Goal: Find specific page/section: Find specific page/section

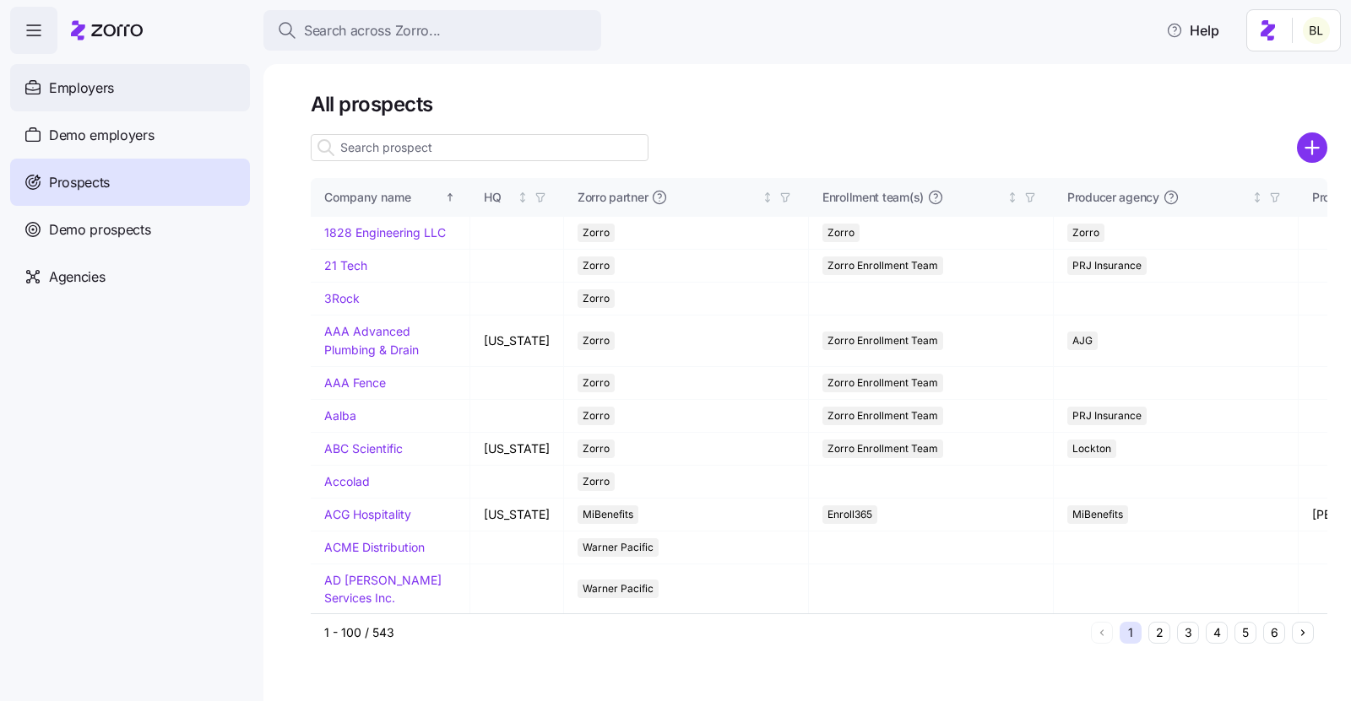
click at [136, 86] on div "Employers" at bounding box center [130, 87] width 240 height 47
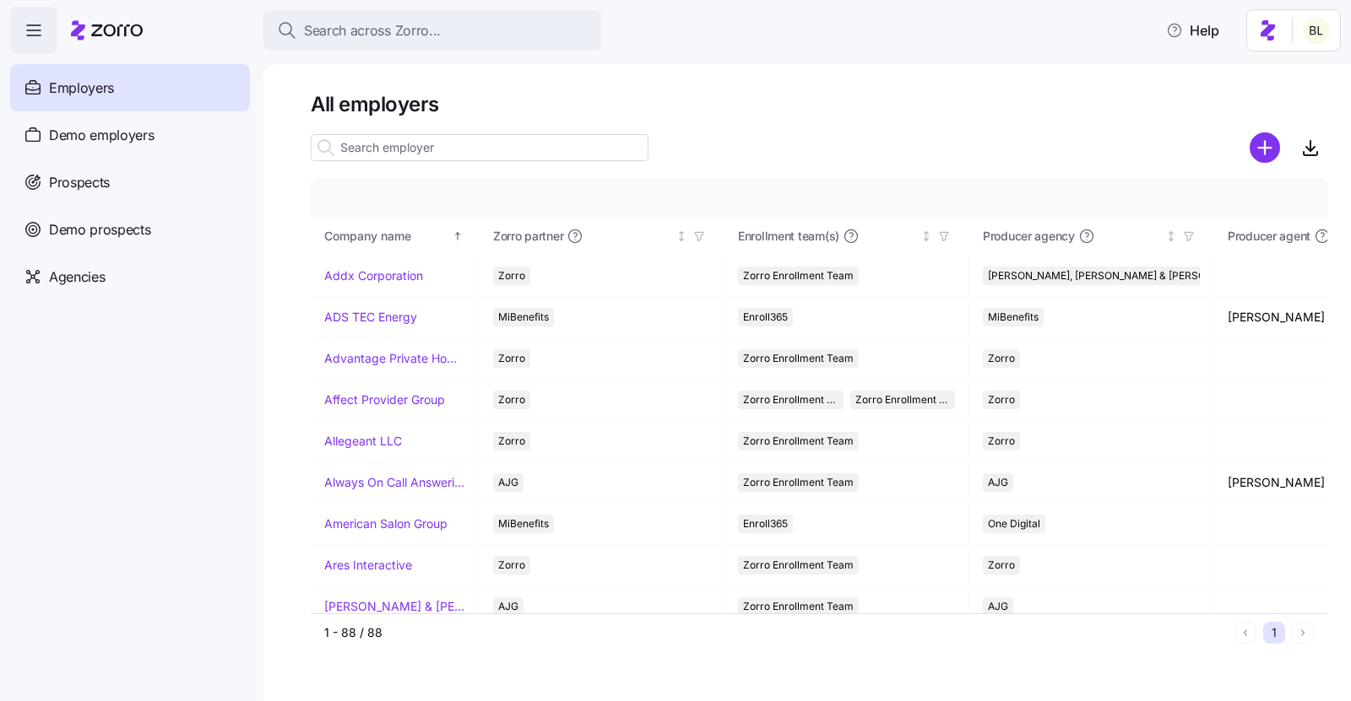
click at [431, 146] on input at bounding box center [480, 147] width 338 height 27
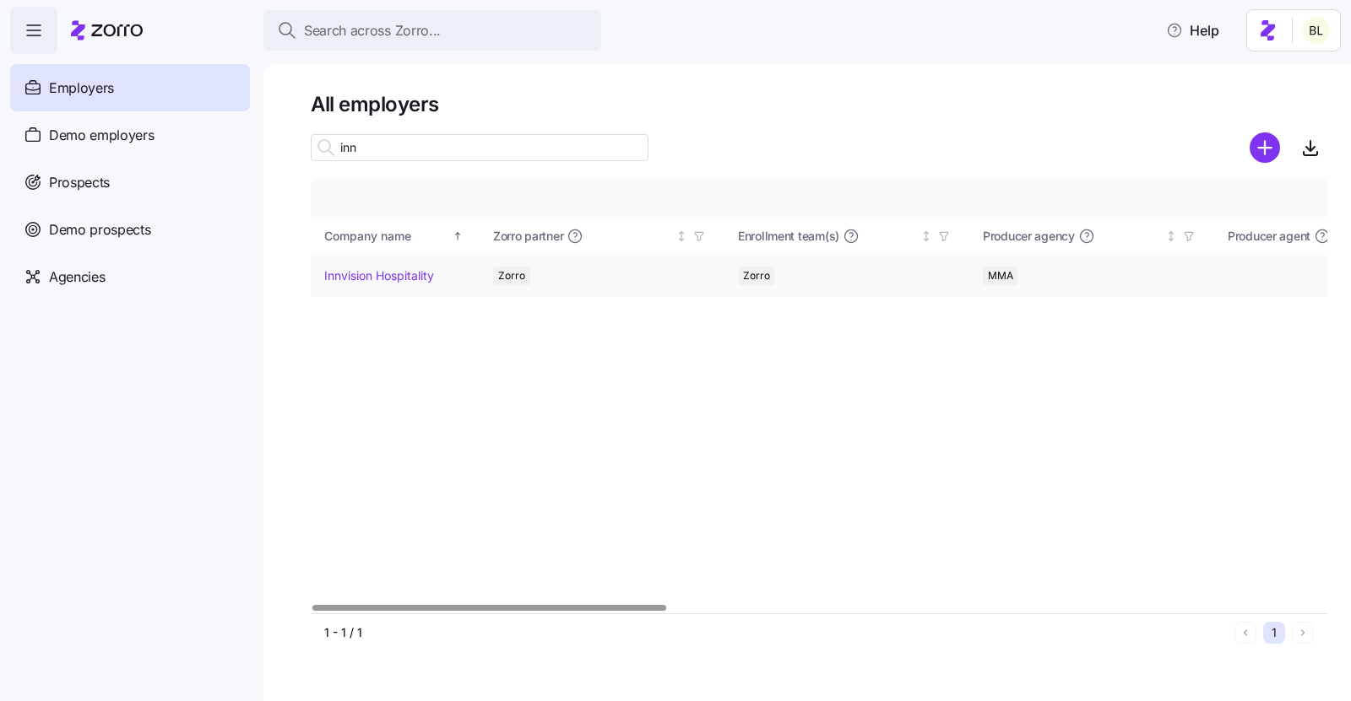
type input "inn"
click at [392, 274] on link "Innvision Hospitality" at bounding box center [379, 276] width 110 height 17
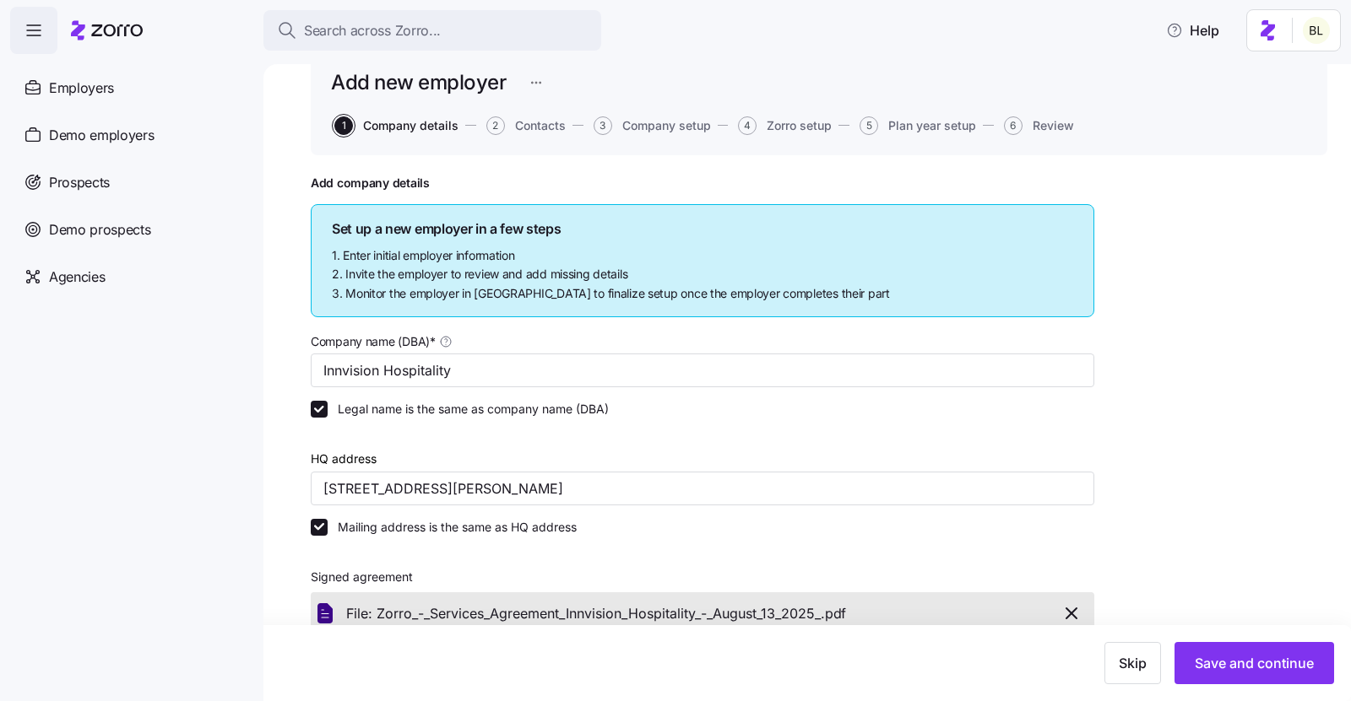
scroll to position [133, 0]
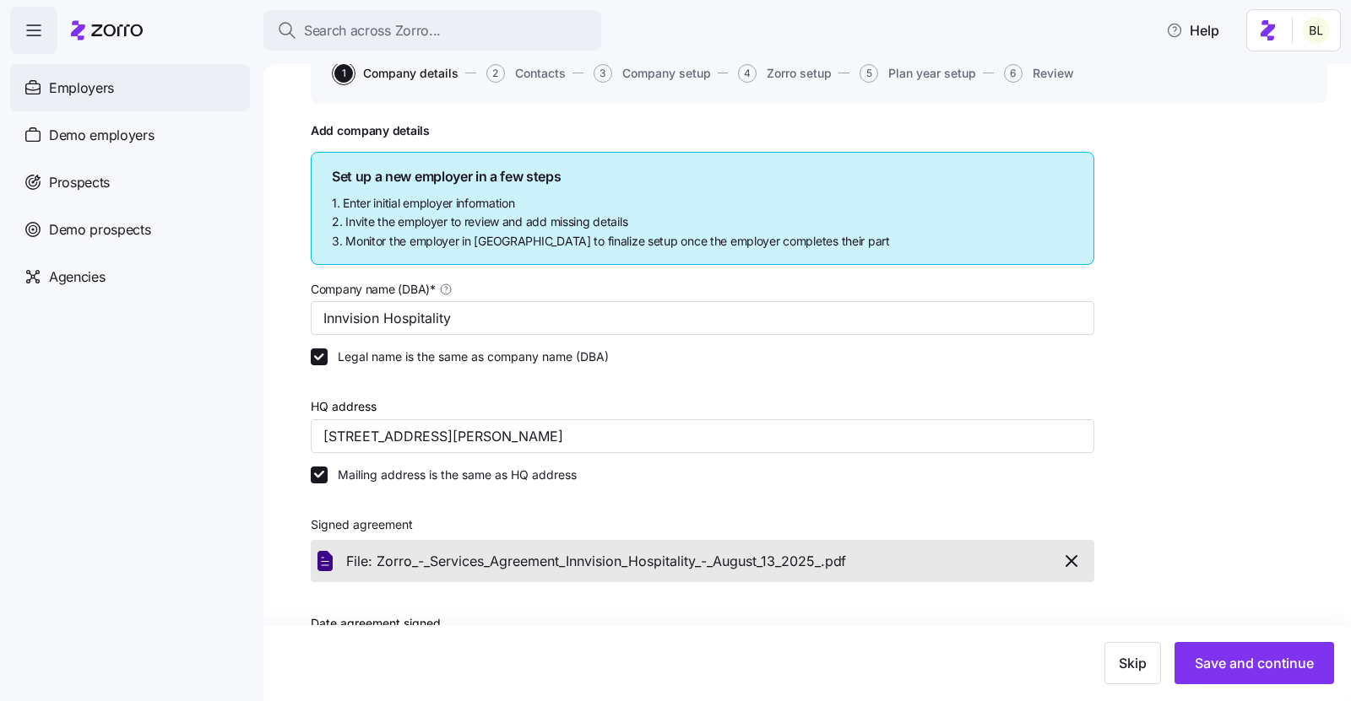
click at [92, 84] on span "Employers" at bounding box center [81, 88] width 65 height 21
